Goal: Navigation & Orientation: Find specific page/section

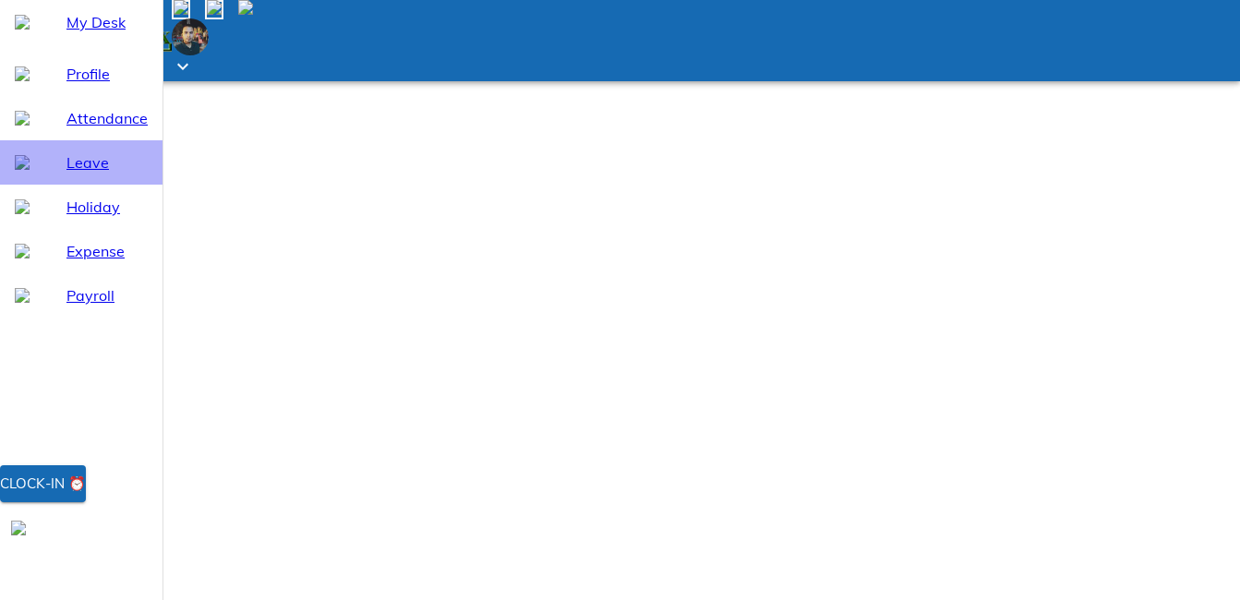
click at [81, 185] on div "Leave" at bounding box center [81, 162] width 163 height 44
select select "9"
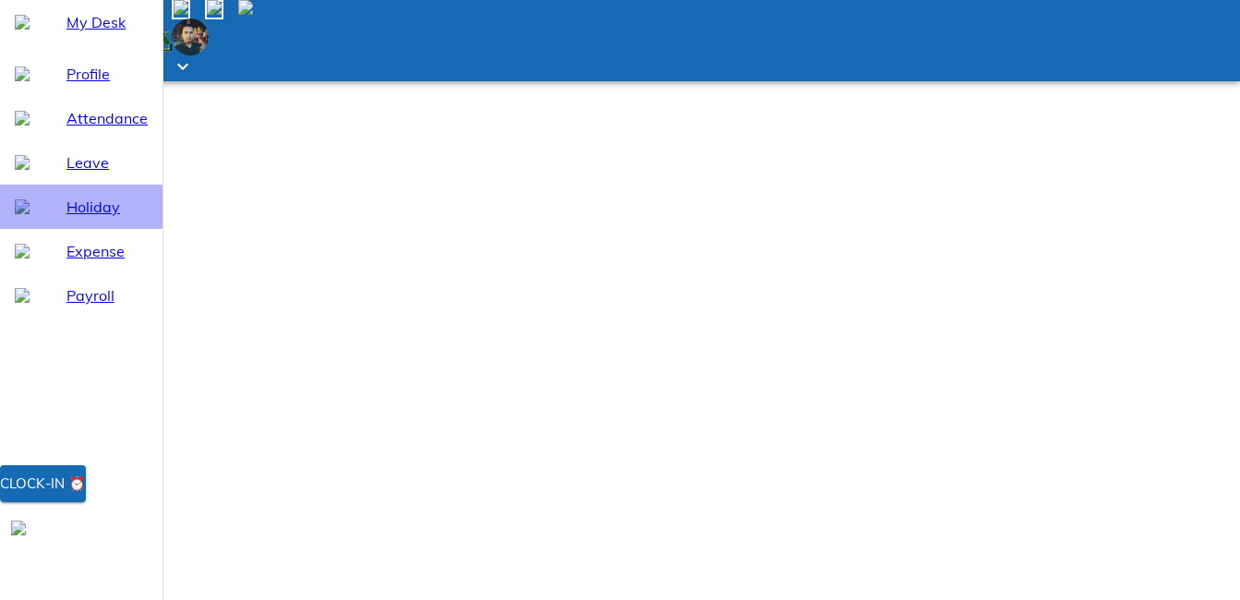
click at [66, 218] on span "Holiday" at bounding box center [106, 207] width 81 height 22
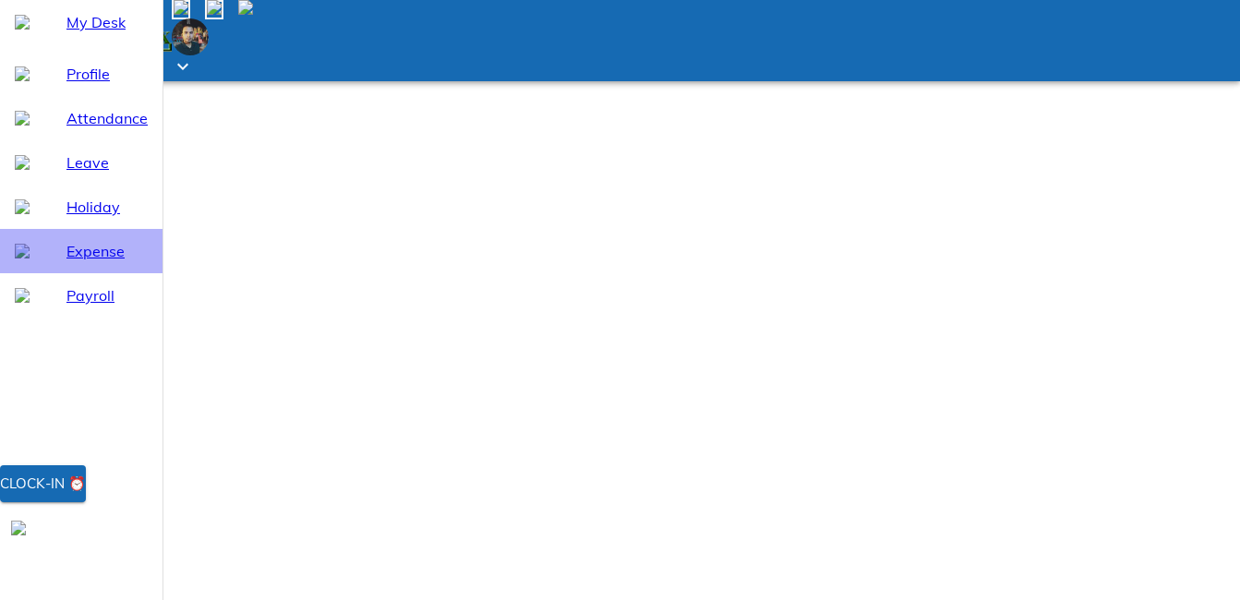
click at [66, 262] on span "Expense" at bounding box center [106, 251] width 81 height 22
select select "9"
click at [66, 307] on span "Payroll" at bounding box center [106, 295] width 81 height 22
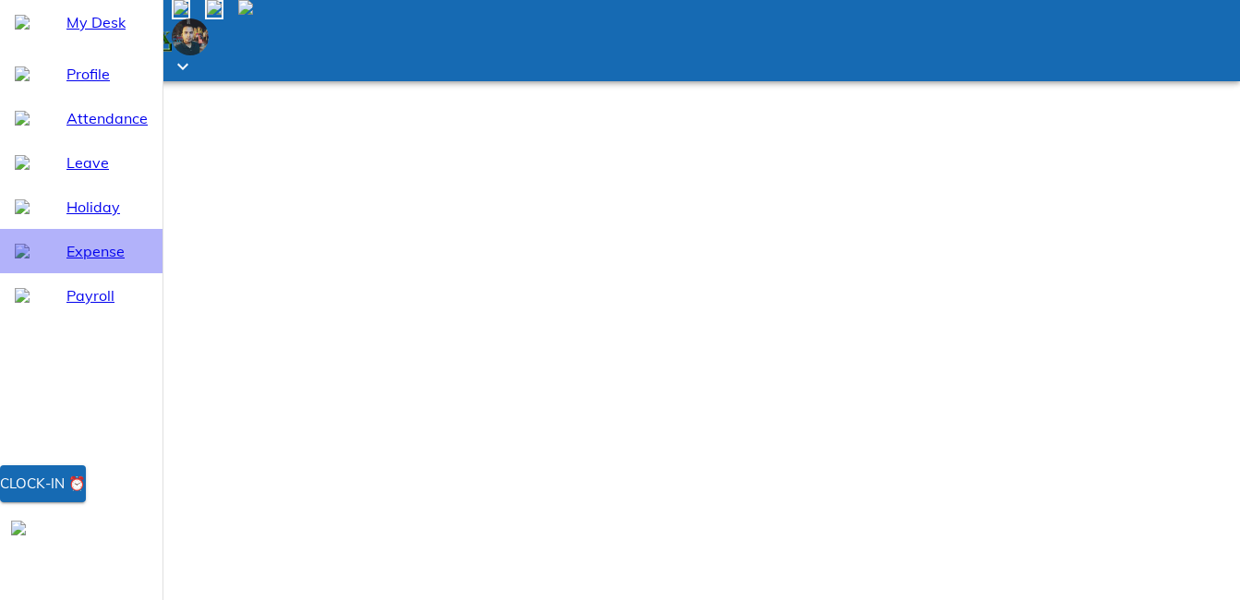
click at [102, 262] on span "Expense" at bounding box center [106, 251] width 81 height 22
select select "9"
click at [102, 262] on span "Expense" at bounding box center [106, 251] width 81 height 22
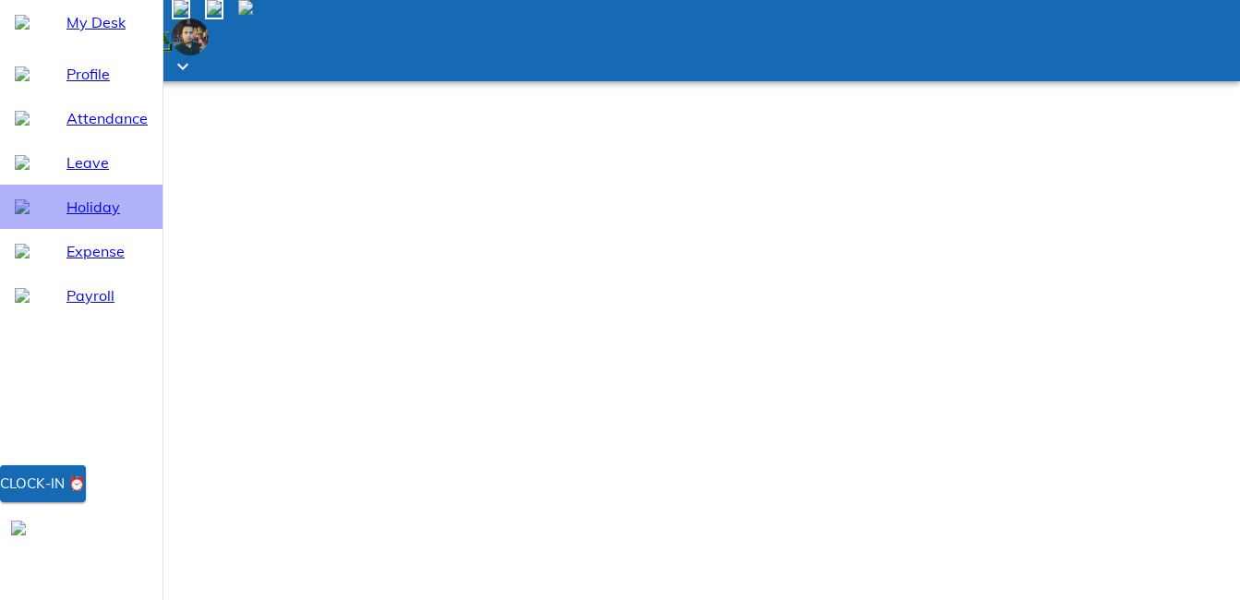
click at [114, 218] on span "Holiday" at bounding box center [106, 207] width 81 height 22
